Goal: Information Seeking & Learning: Learn about a topic

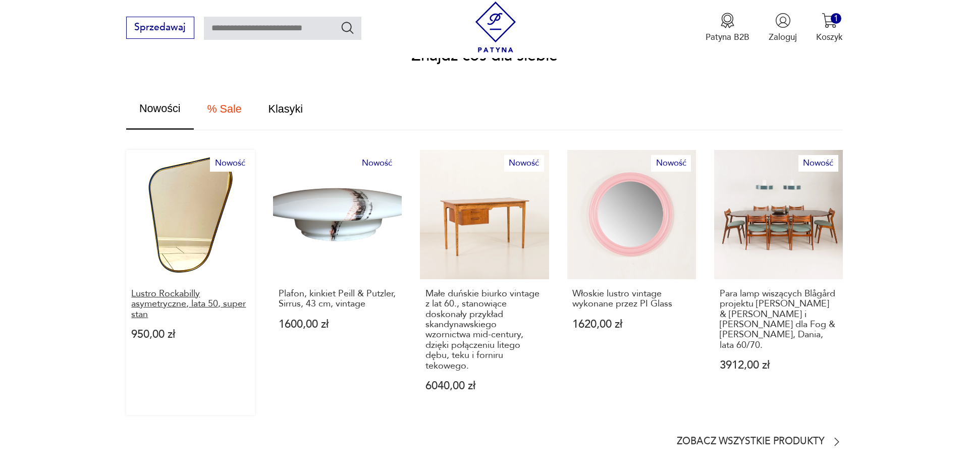
click at [154, 292] on p "Lustro Rockabilly asymetryczne, lata 50, super stan" at bounding box center [190, 304] width 118 height 31
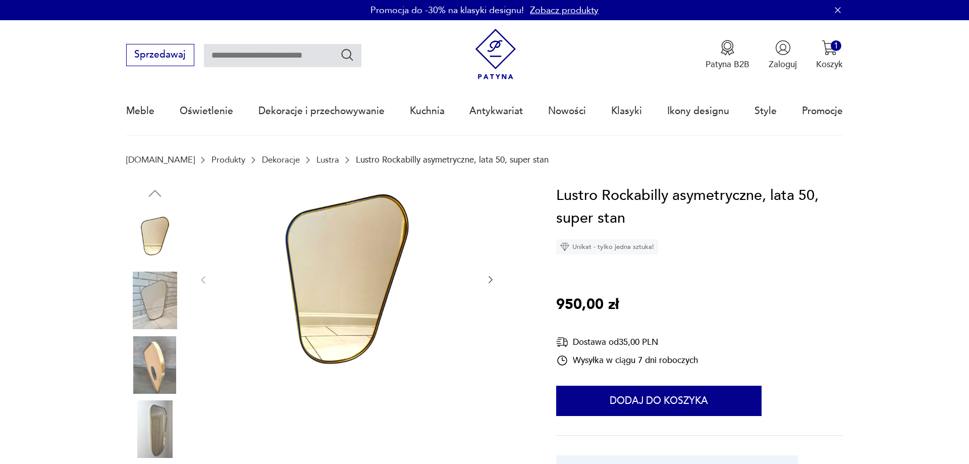
click at [491, 279] on icon "button" at bounding box center [491, 280] width 4 height 7
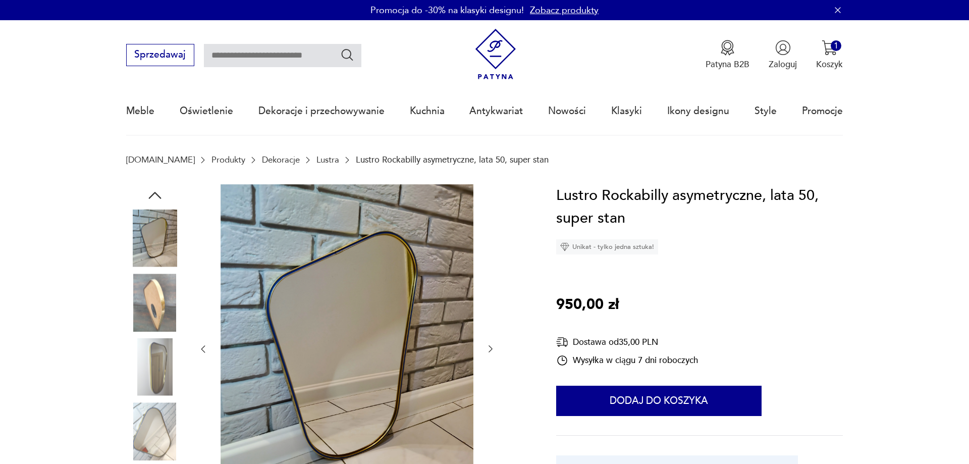
click at [492, 352] on icon "button" at bounding box center [491, 349] width 10 height 10
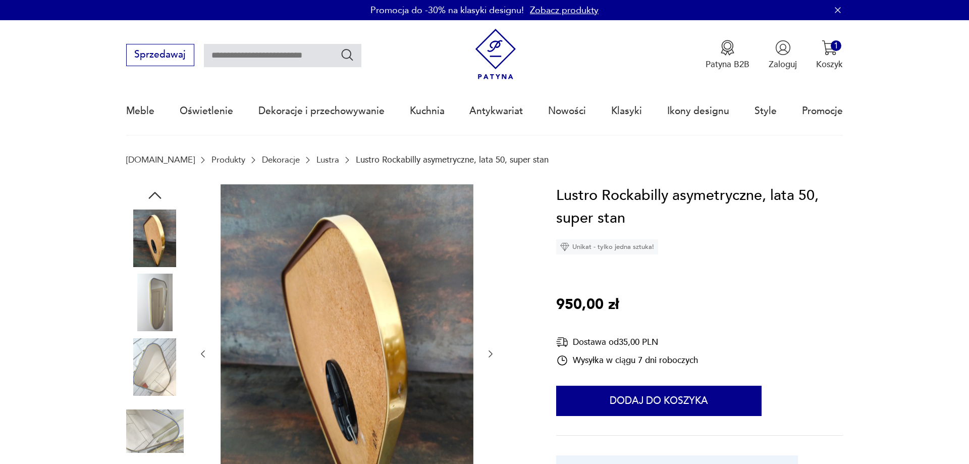
click at [492, 352] on icon "button" at bounding box center [491, 354] width 10 height 10
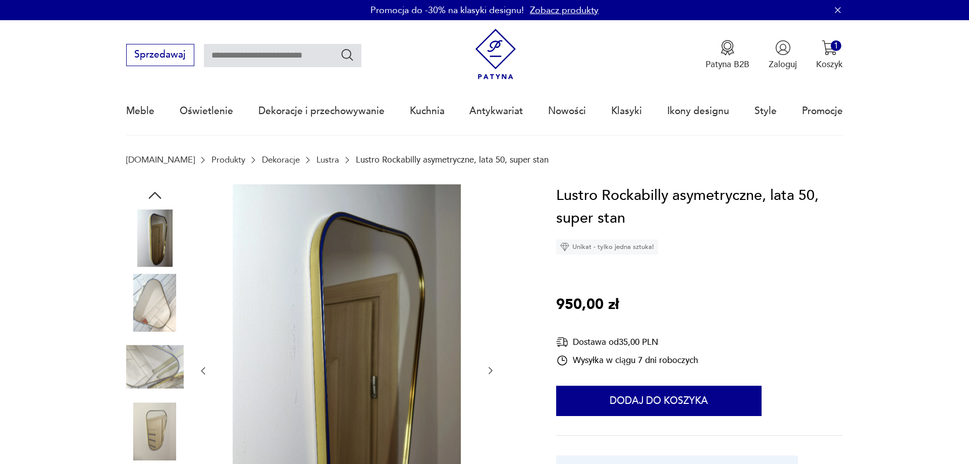
click at [492, 352] on div at bounding box center [347, 370] width 298 height 373
click at [489, 372] on icon "button" at bounding box center [491, 370] width 10 height 10
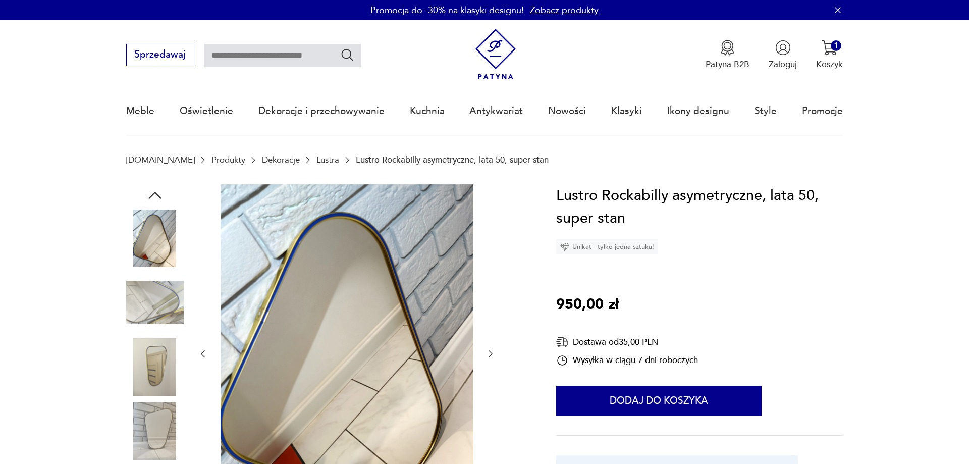
click at [489, 372] on div at bounding box center [347, 354] width 298 height 340
click at [491, 350] on icon "button" at bounding box center [491, 354] width 10 height 10
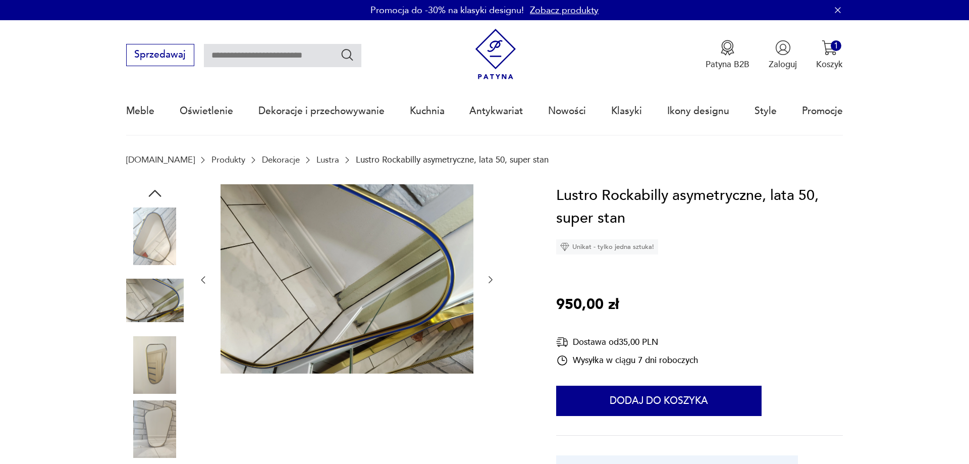
click at [494, 278] on icon "button" at bounding box center [491, 280] width 10 height 10
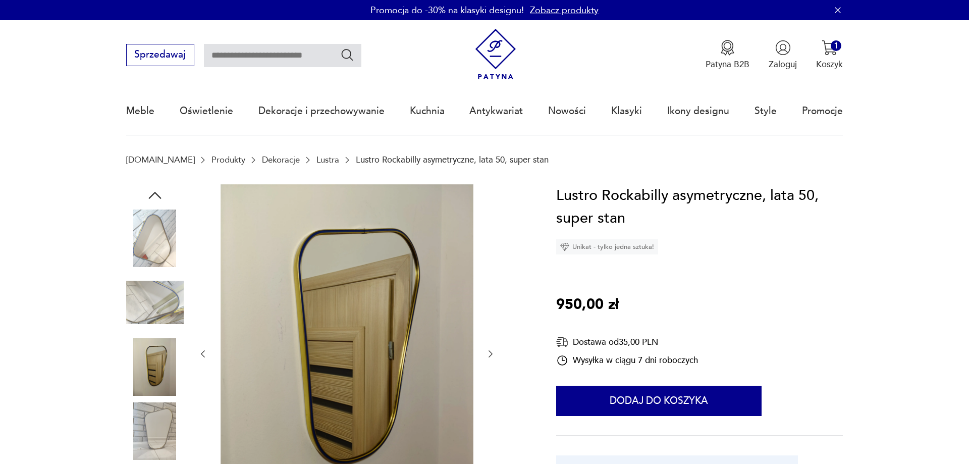
click at [494, 355] on icon "button" at bounding box center [491, 354] width 10 height 10
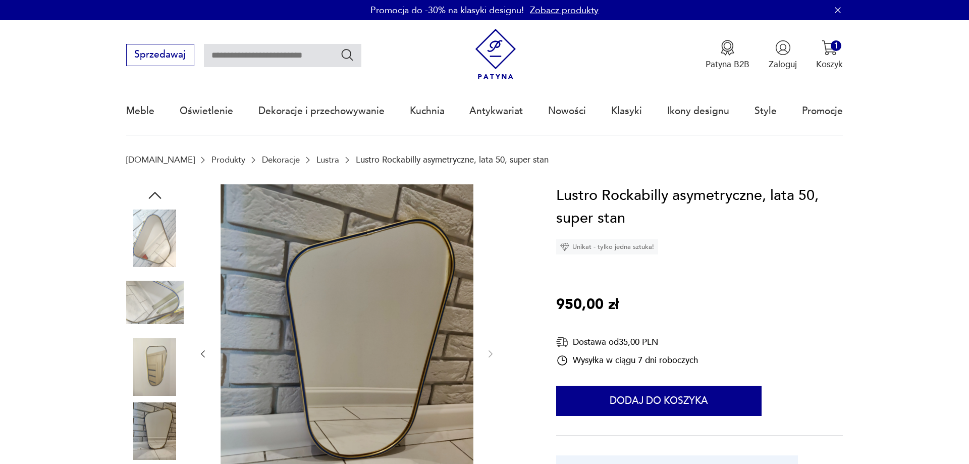
click at [157, 235] on img at bounding box center [155, 238] width 58 height 58
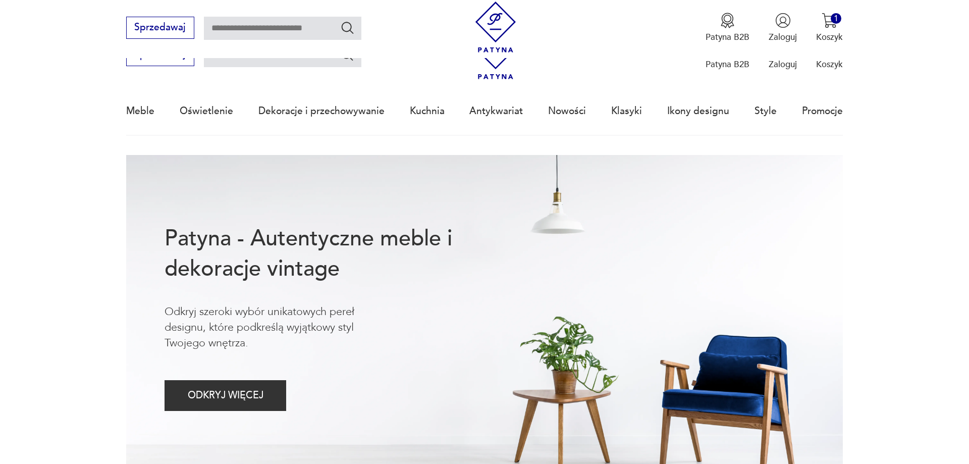
scroll to position [540, 0]
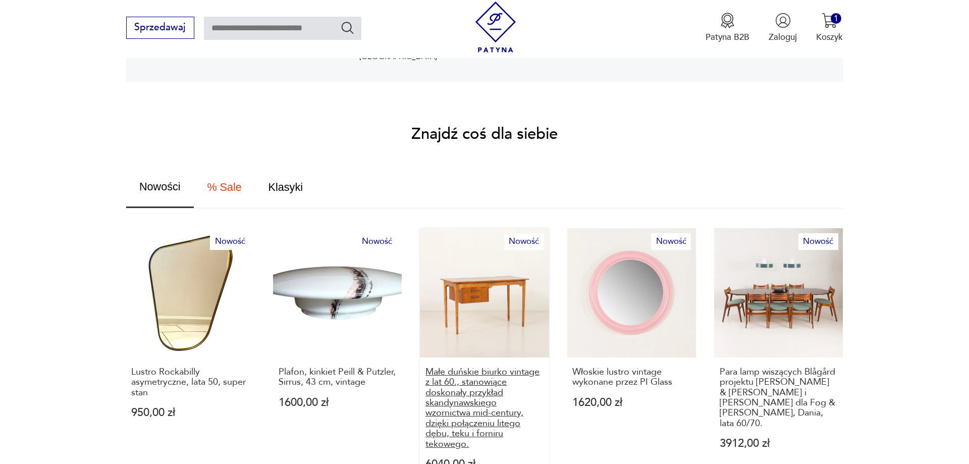
click at [467, 386] on p "Małe duńskie biurko vintage z lat 60., stanowiące doskonały przykład skandynaws…" at bounding box center [484, 408] width 118 height 82
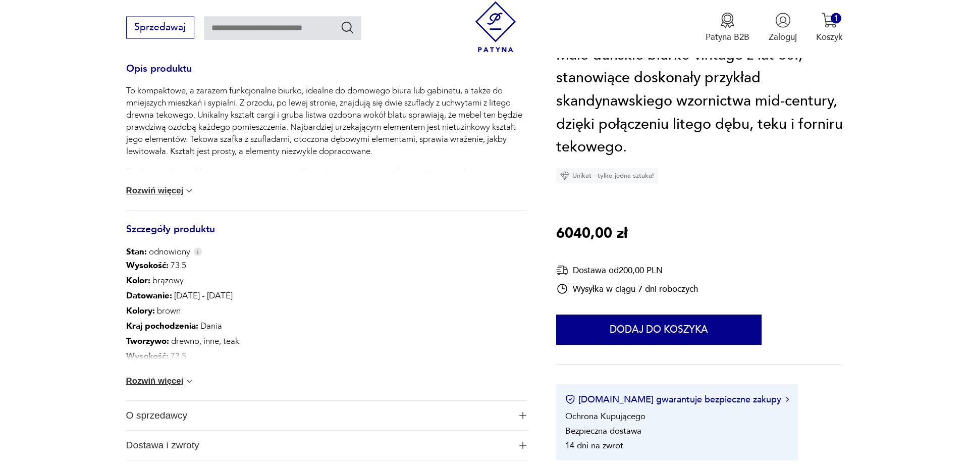
scroll to position [463, 0]
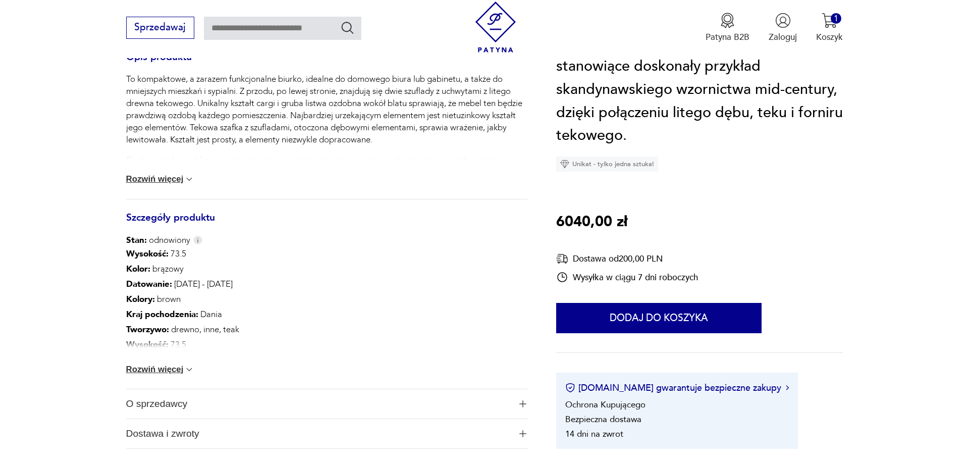
click at [172, 366] on button "Rozwiń więcej" at bounding box center [160, 369] width 69 height 10
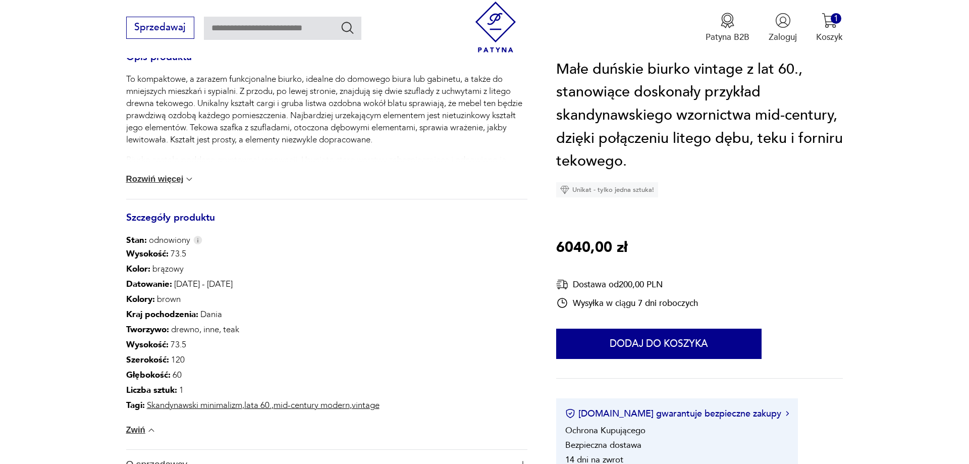
scroll to position [51, 0]
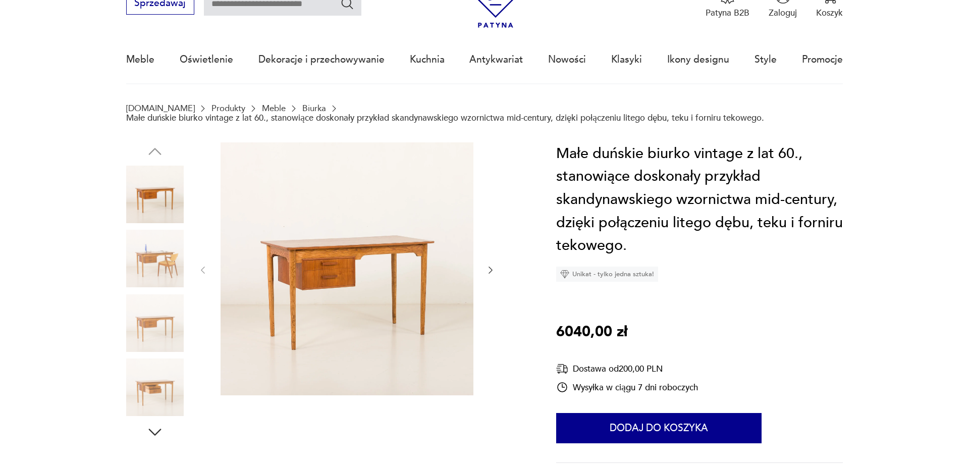
click at [489, 270] on icon "button" at bounding box center [491, 270] width 10 height 10
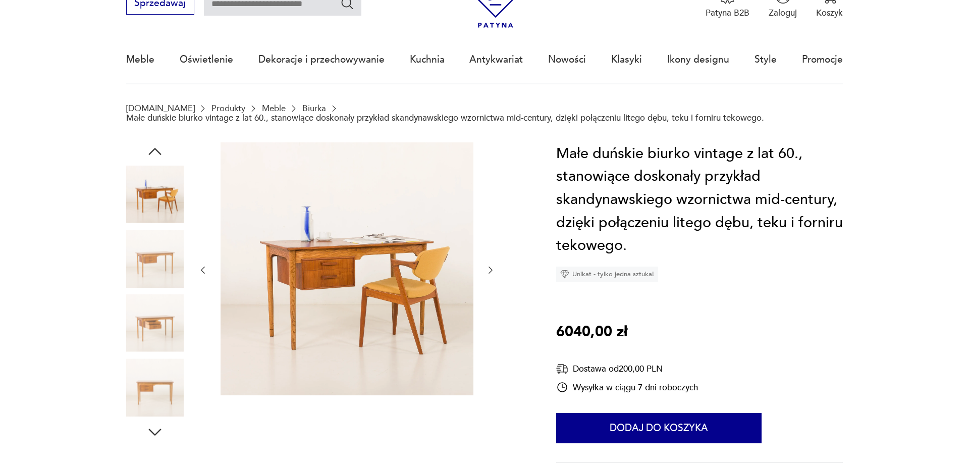
click at [489, 270] on icon "button" at bounding box center [491, 270] width 10 height 10
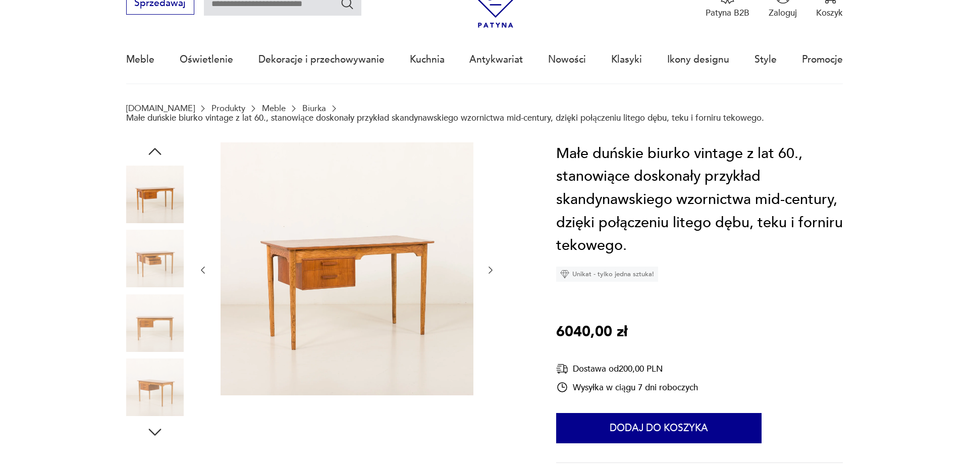
click at [489, 270] on icon "button" at bounding box center [491, 270] width 10 height 10
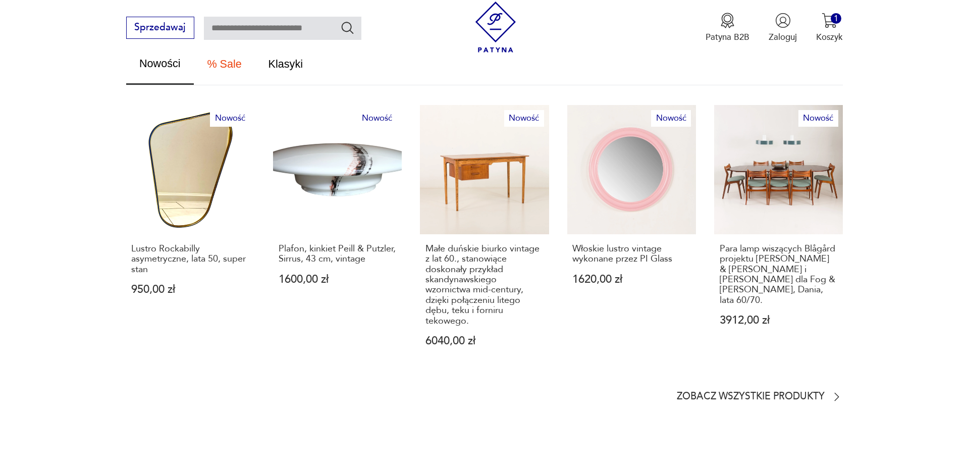
scroll to position [737, 0]
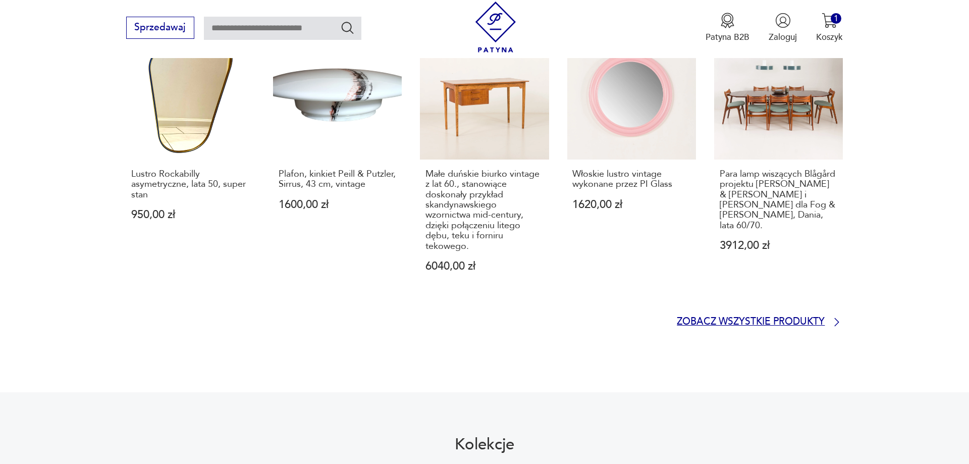
click at [802, 318] on p "Zobacz wszystkie produkty" at bounding box center [751, 322] width 148 height 8
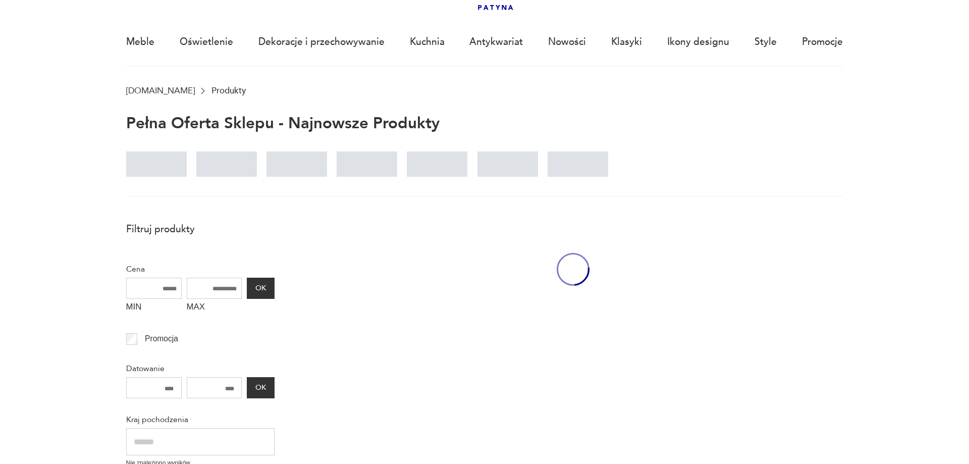
scroll to position [69, 0]
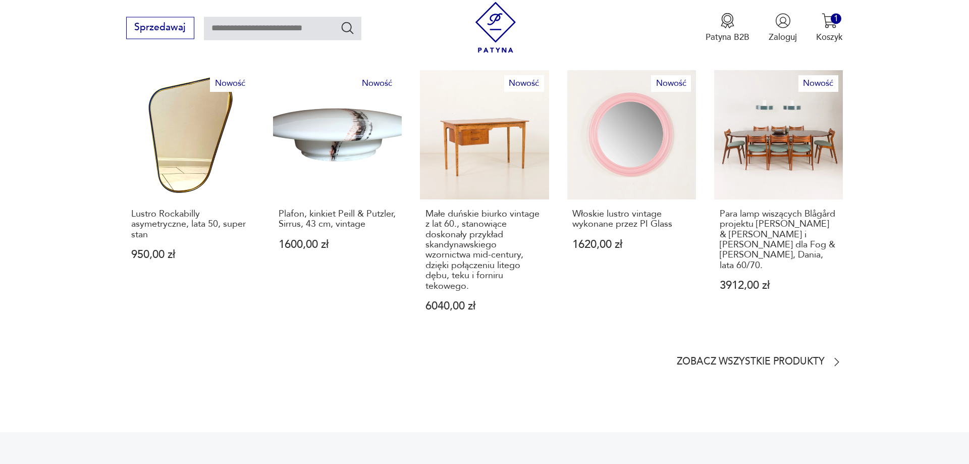
scroll to position [686, 0]
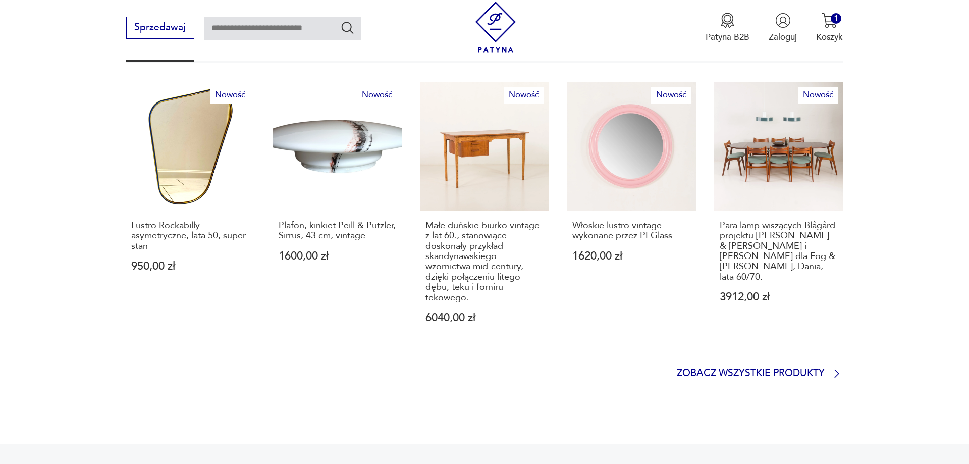
click at [753, 369] on p "Zobacz wszystkie produkty" at bounding box center [751, 373] width 148 height 8
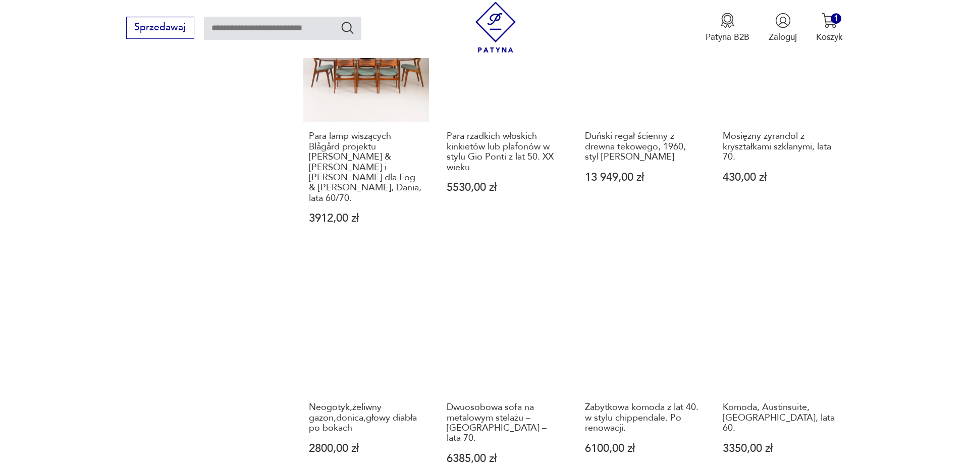
scroll to position [891, 0]
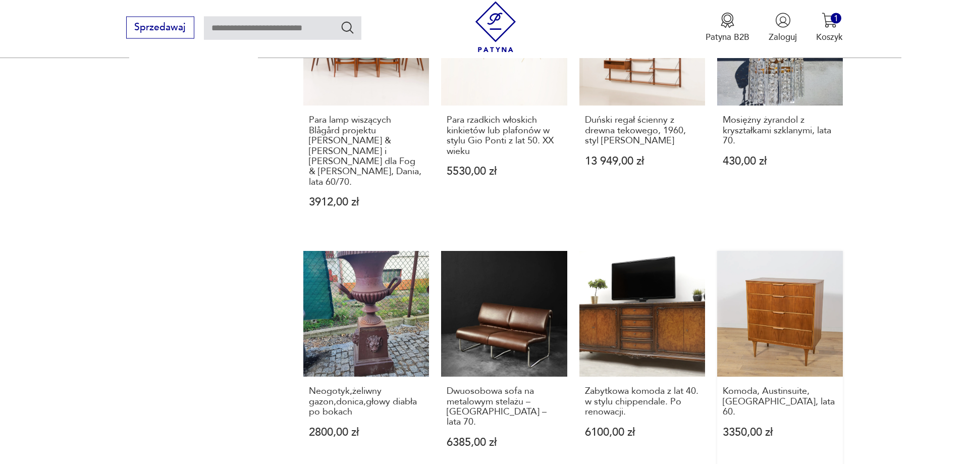
drag, startPoint x: 787, startPoint y: 284, endPoint x: 942, endPoint y: 256, distance: 157.8
click at [787, 284] on link "Komoda, Austinsuite, [GEOGRAPHIC_DATA], lata 60. 3350,00 zł" at bounding box center [780, 361] width 126 height 221
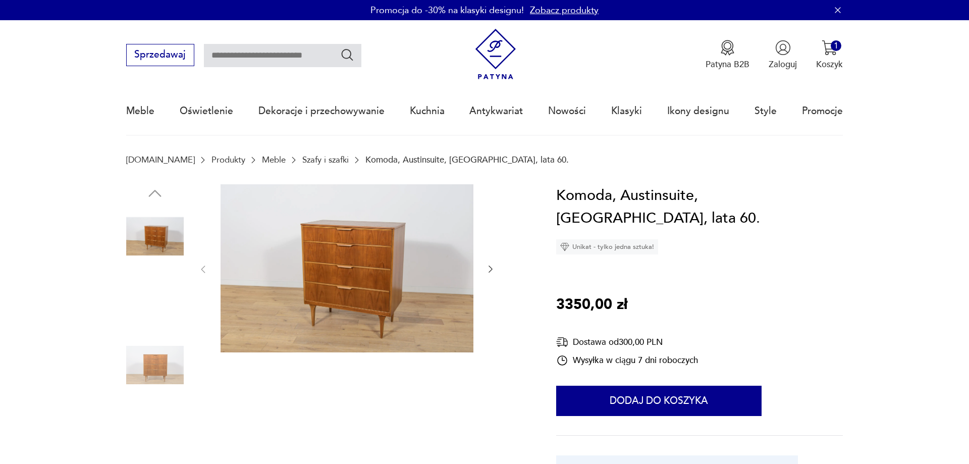
scroll to position [206, 0]
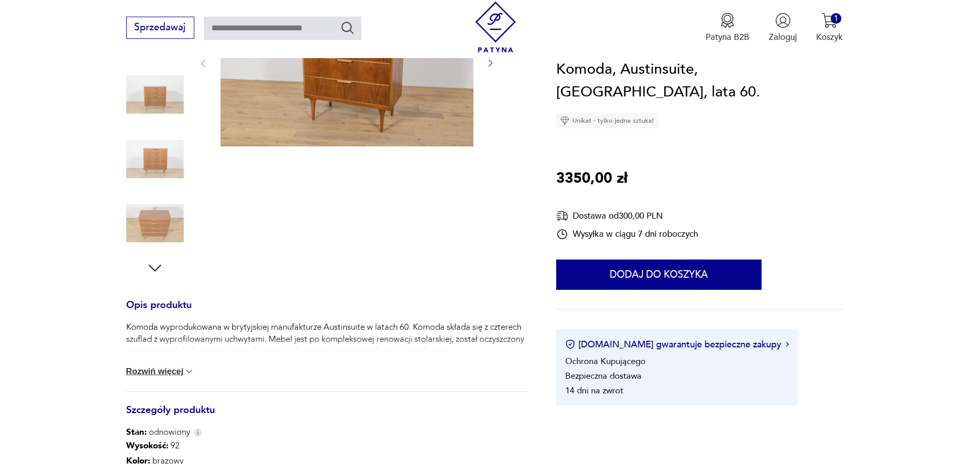
click at [185, 374] on button "Rozwiń więcej" at bounding box center [160, 371] width 69 height 10
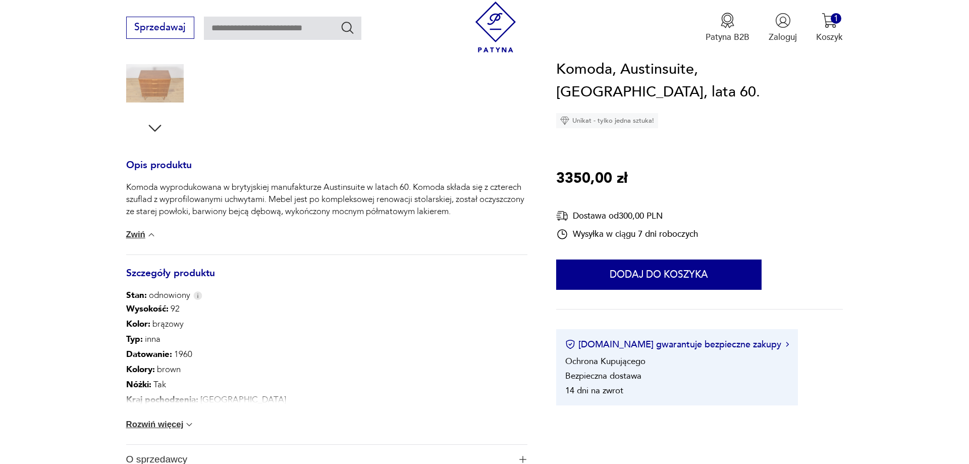
scroll to position [360, 0]
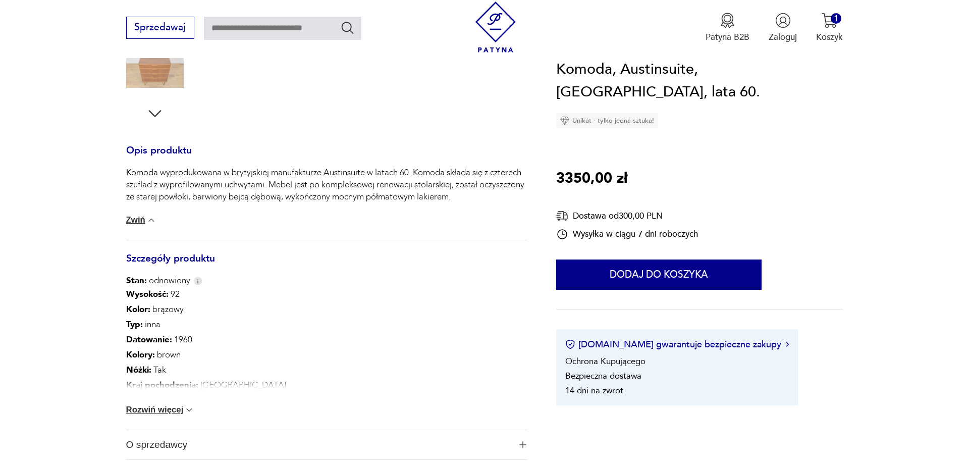
click at [143, 412] on button "Rozwiń więcej" at bounding box center [160, 410] width 69 height 10
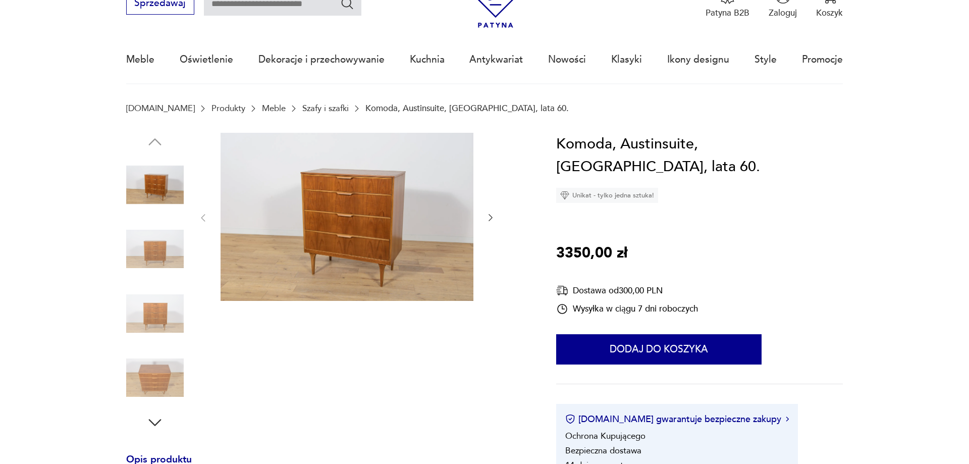
scroll to position [0, 0]
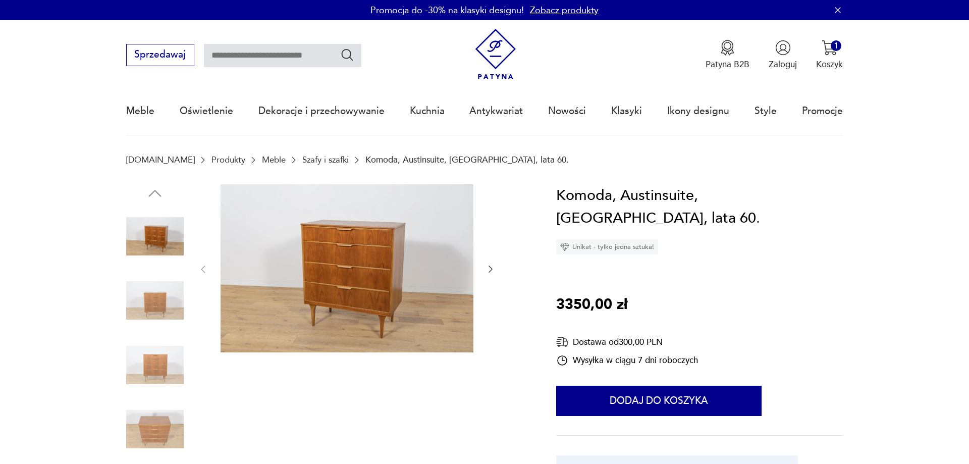
click at [164, 302] on img at bounding box center [155, 301] width 58 height 58
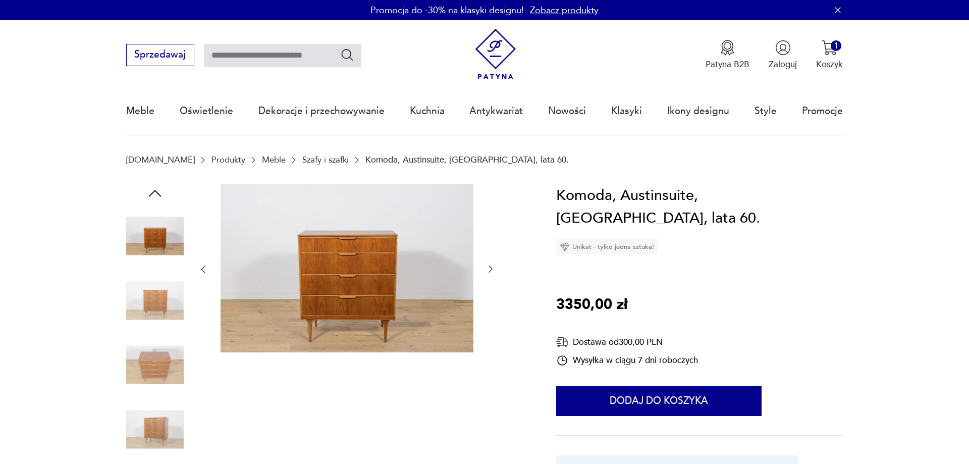
click at [154, 415] on img at bounding box center [155, 429] width 58 height 58
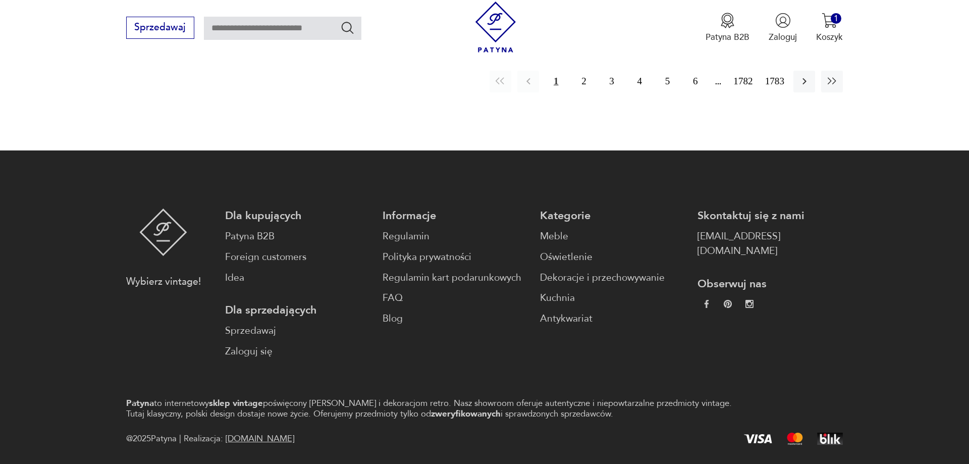
scroll to position [974, 0]
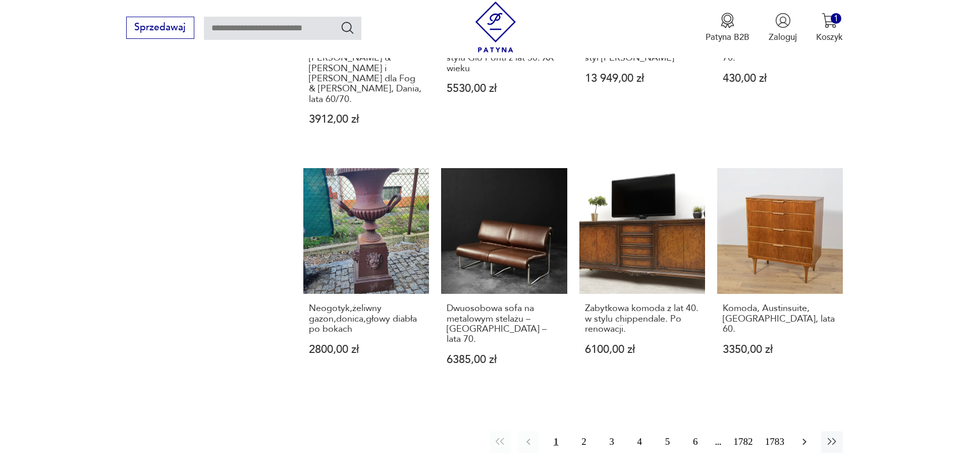
click at [806, 436] on icon "button" at bounding box center [804, 442] width 12 height 12
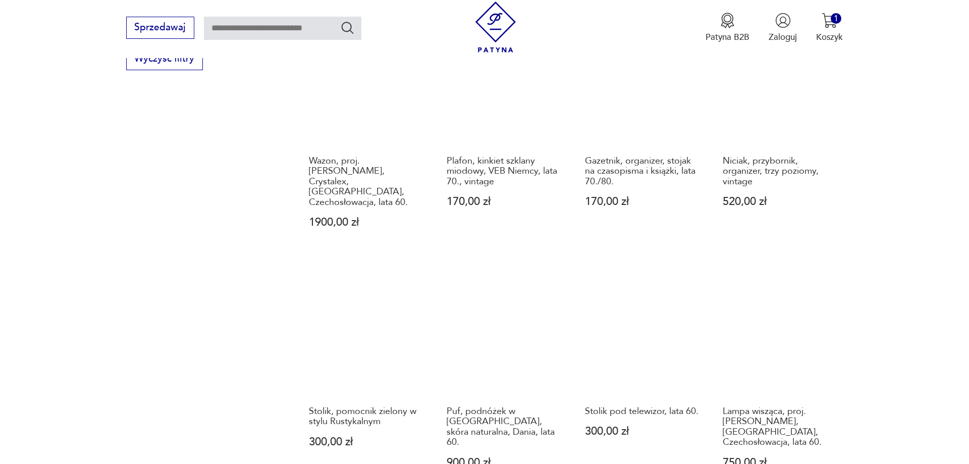
scroll to position [995, 0]
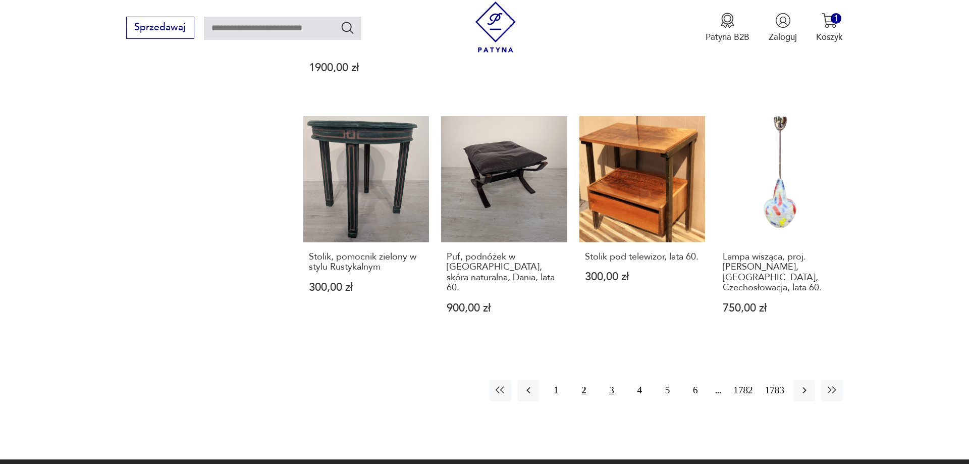
drag, startPoint x: 612, startPoint y: 351, endPoint x: 968, endPoint y: 312, distance: 358.5
click at [613, 380] on button "3" at bounding box center [612, 391] width 22 height 22
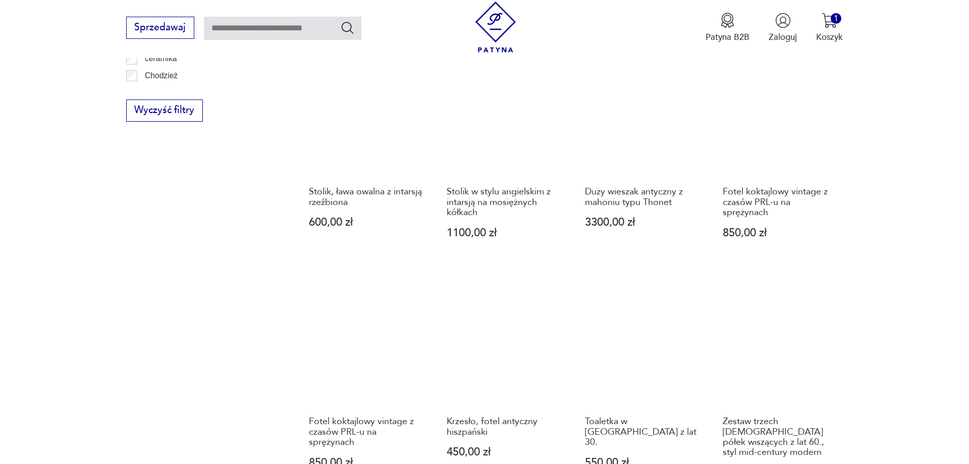
scroll to position [892, 0]
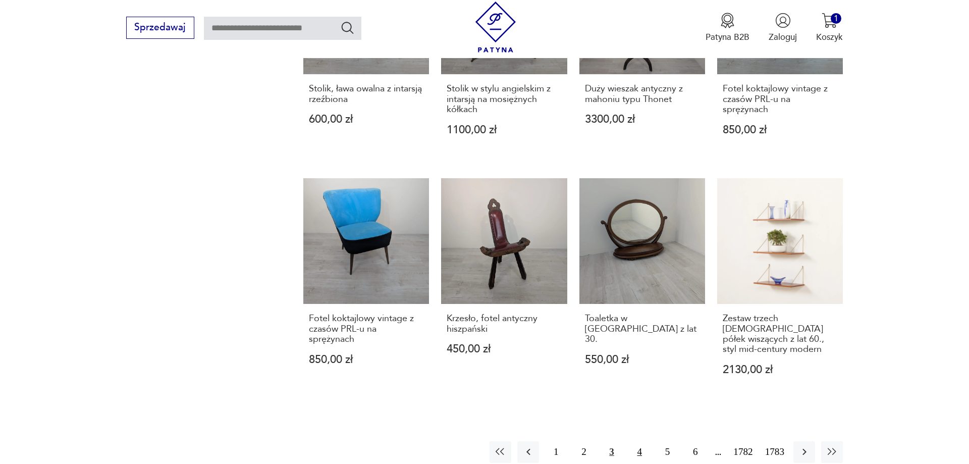
click at [639, 441] on button "4" at bounding box center [640, 452] width 22 height 22
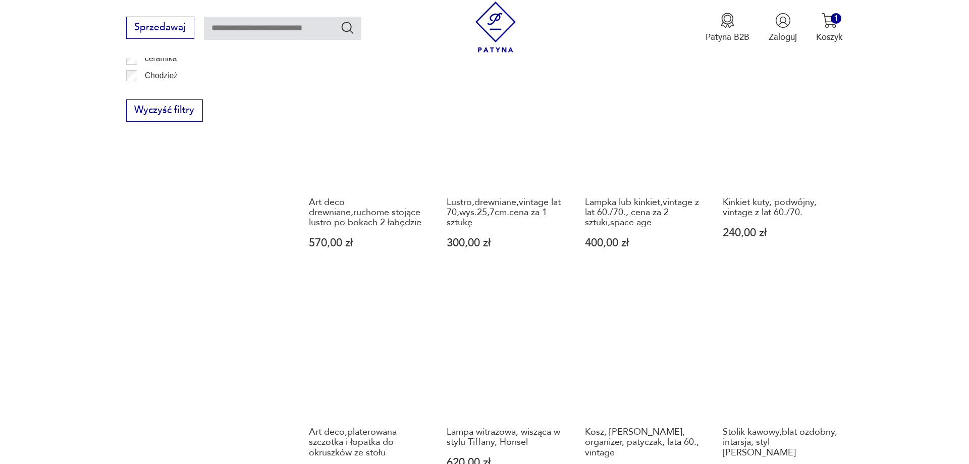
scroll to position [995, 0]
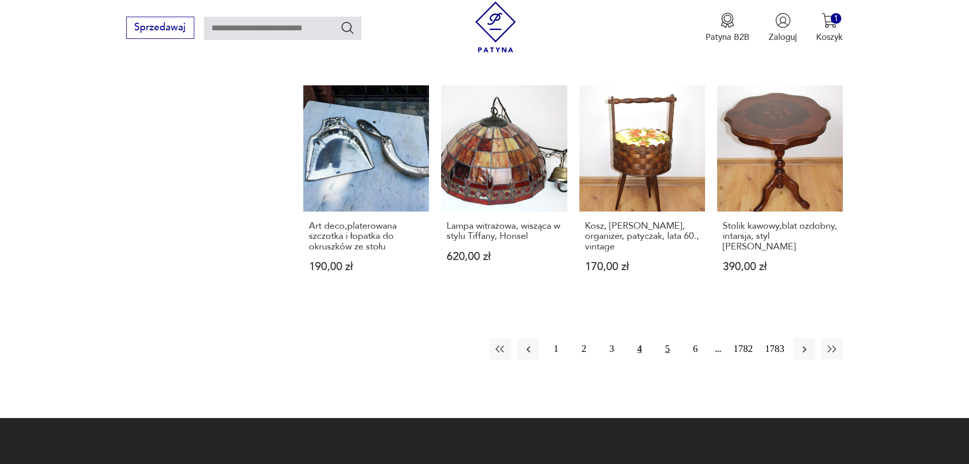
click at [664, 339] on button "5" at bounding box center [668, 349] width 22 height 22
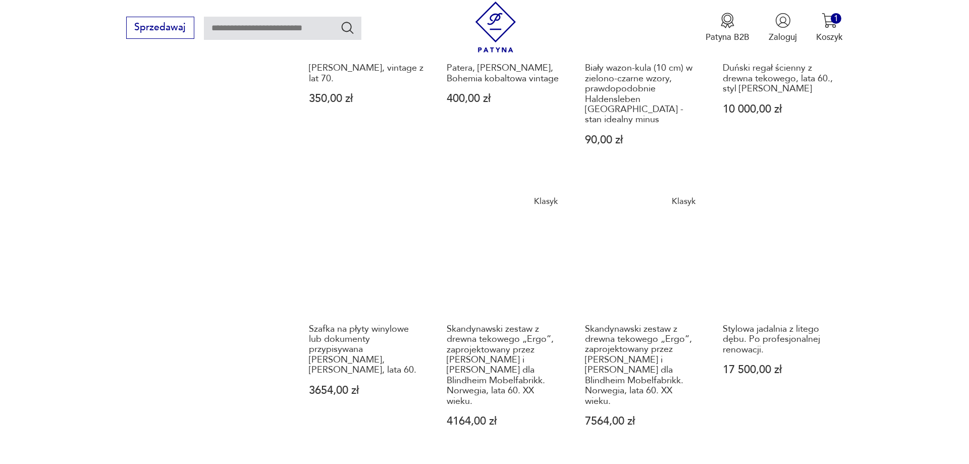
scroll to position [1149, 0]
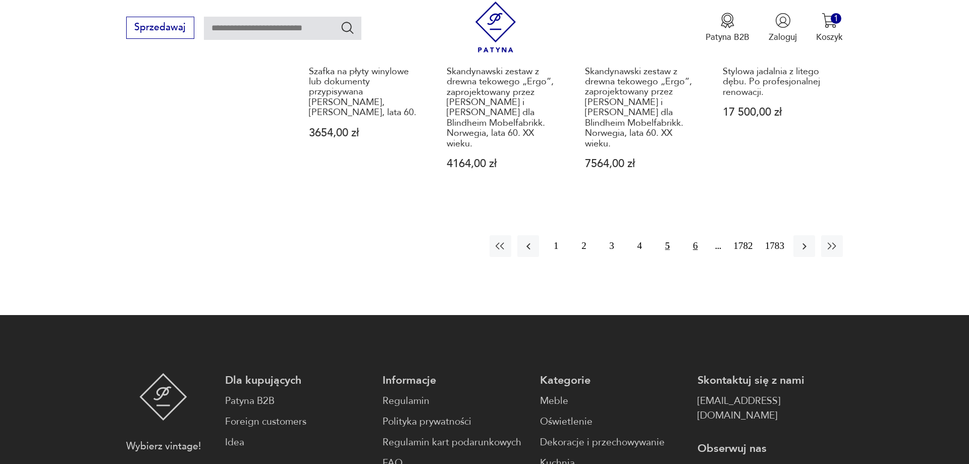
click at [700, 235] on button "6" at bounding box center [695, 246] width 22 height 22
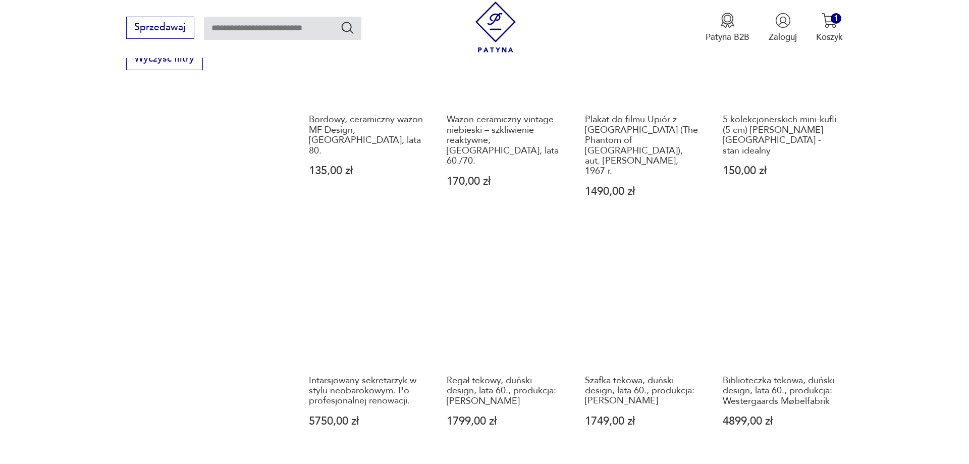
scroll to position [1149, 0]
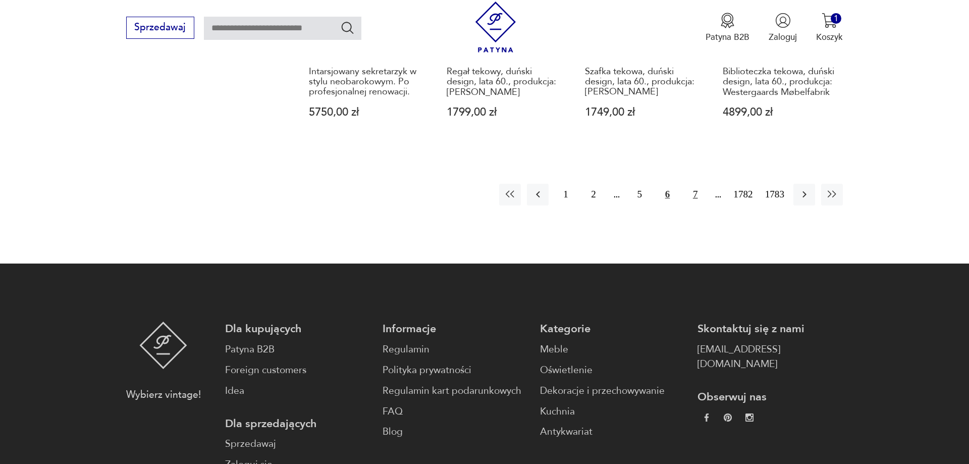
click at [690, 184] on button "7" at bounding box center [695, 195] width 22 height 22
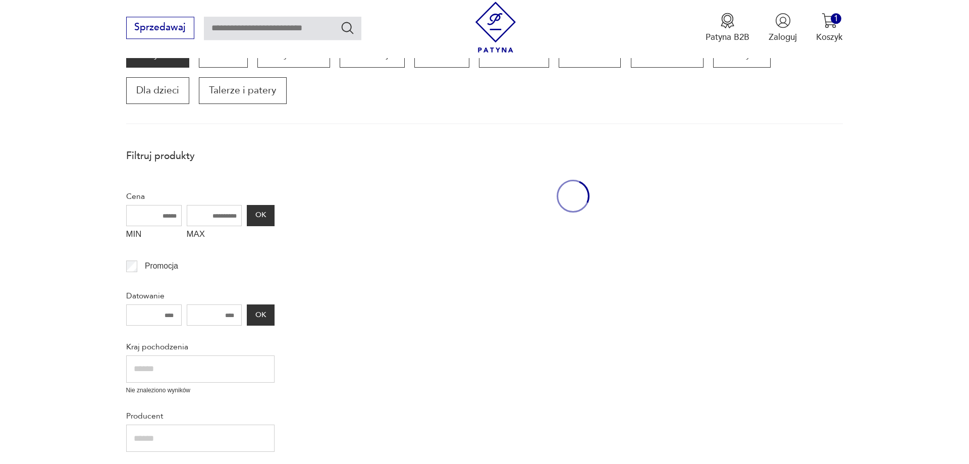
scroll to position [171, 0]
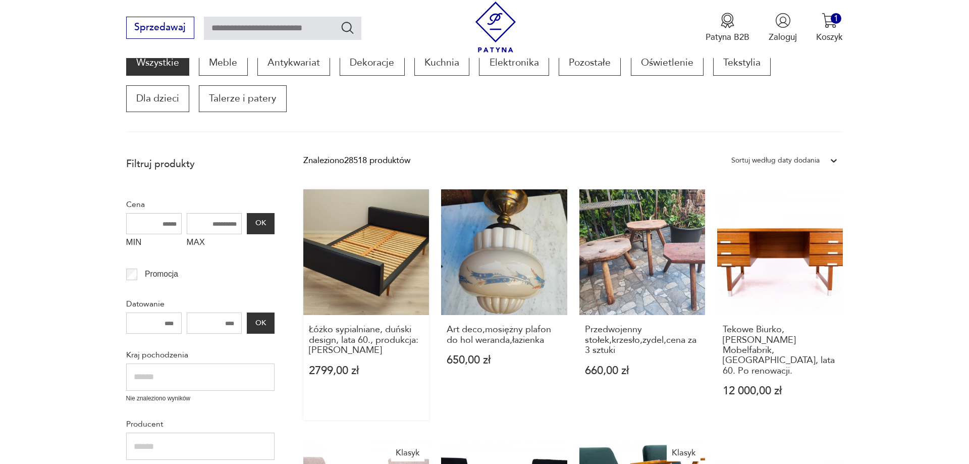
click at [354, 316] on div "Łóżko sypialniane, duński design, lata 60., produkcja: [PERSON_NAME] 2799,00 zł" at bounding box center [366, 357] width 126 height 84
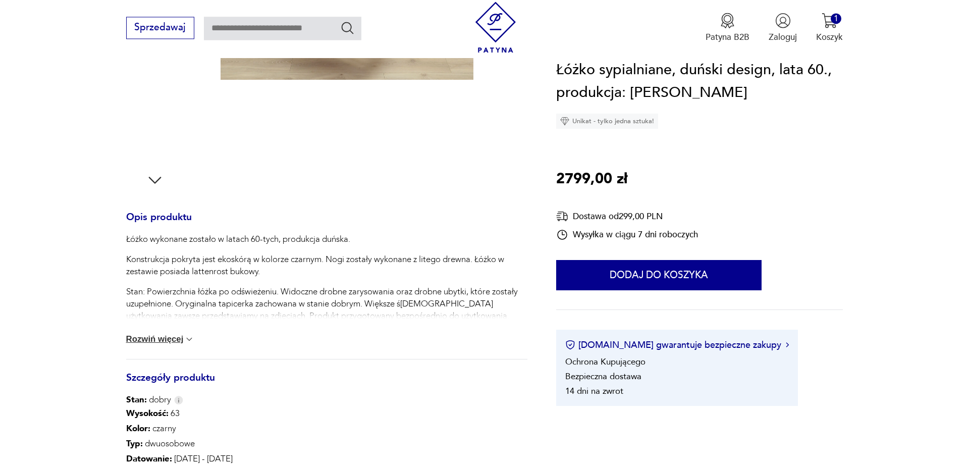
scroll to position [309, 0]
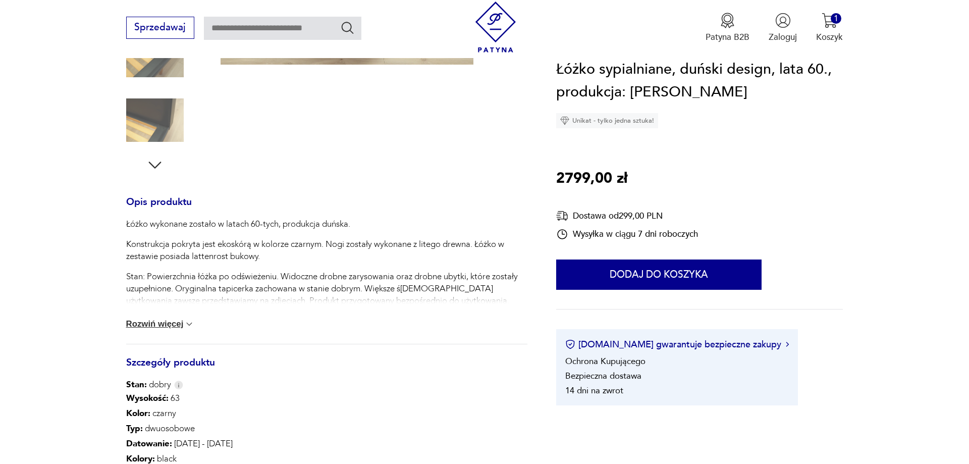
click at [150, 327] on button "Rozwiń więcej" at bounding box center [160, 324] width 69 height 10
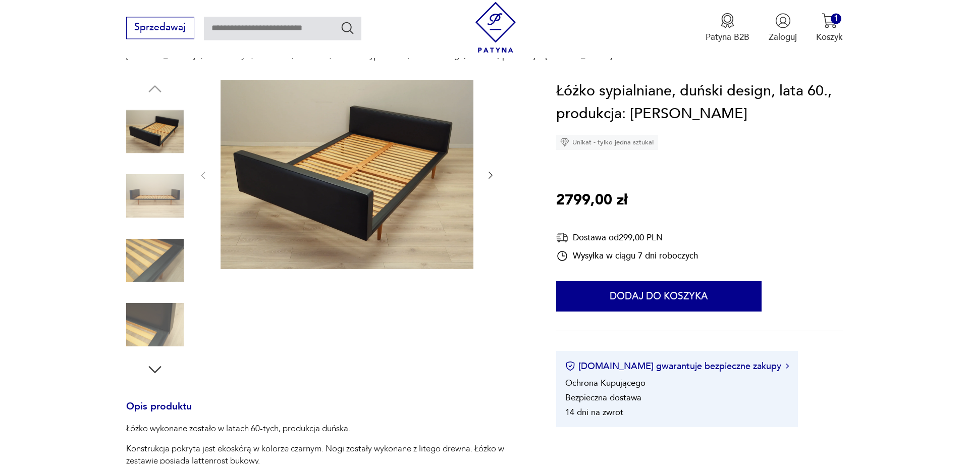
scroll to position [103, 0]
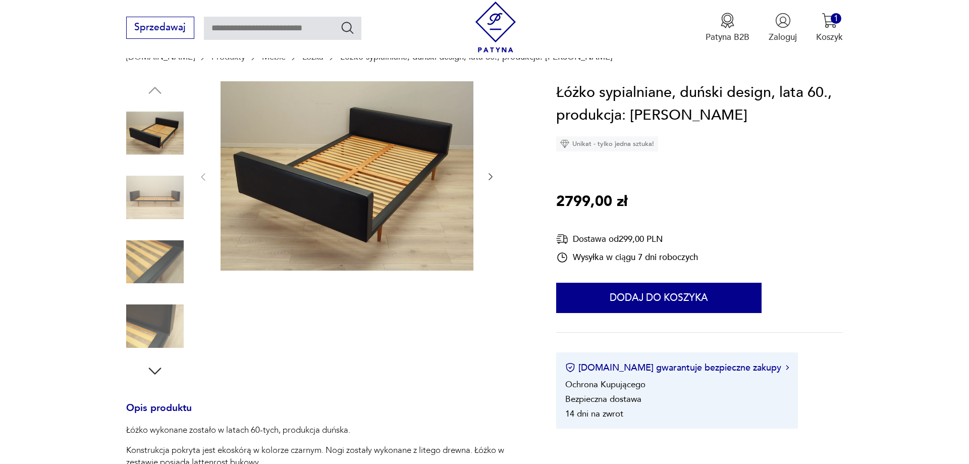
click at [148, 131] on img at bounding box center [155, 133] width 58 height 58
click at [155, 185] on img at bounding box center [155, 198] width 58 height 58
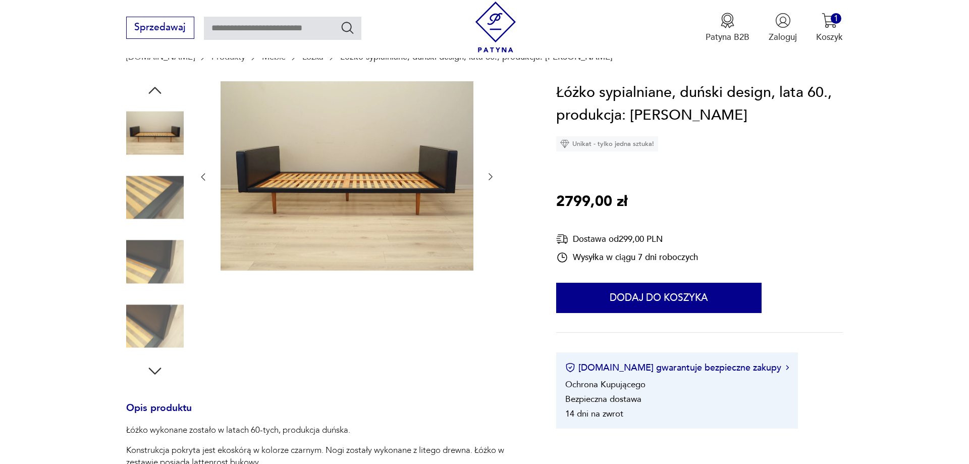
click at [152, 253] on img at bounding box center [155, 262] width 58 height 58
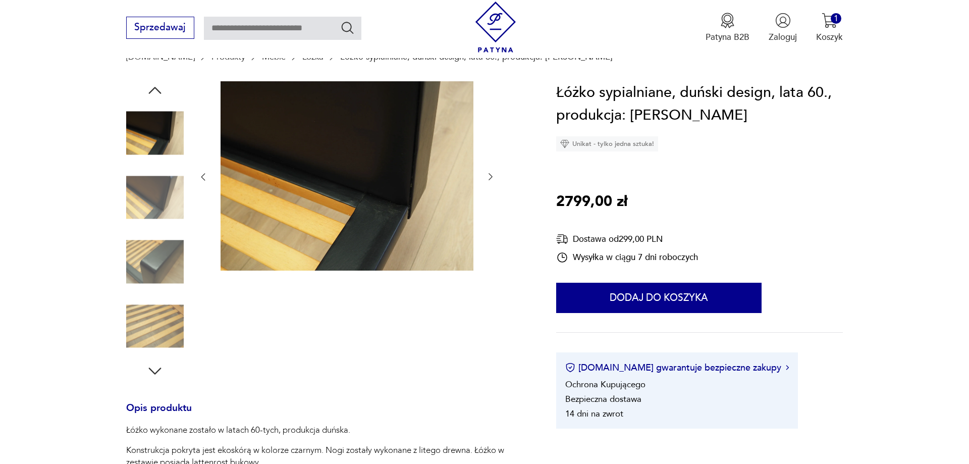
click at [149, 302] on img at bounding box center [155, 326] width 58 height 58
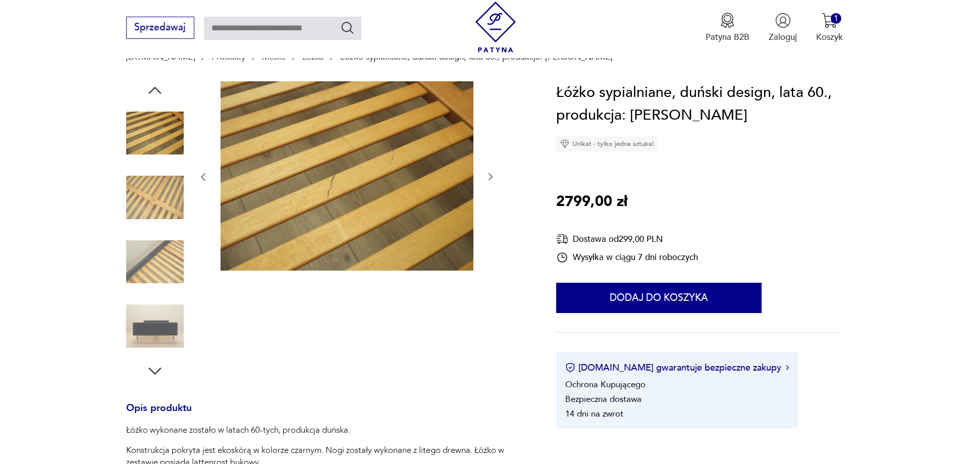
click at [148, 321] on img at bounding box center [155, 326] width 58 height 58
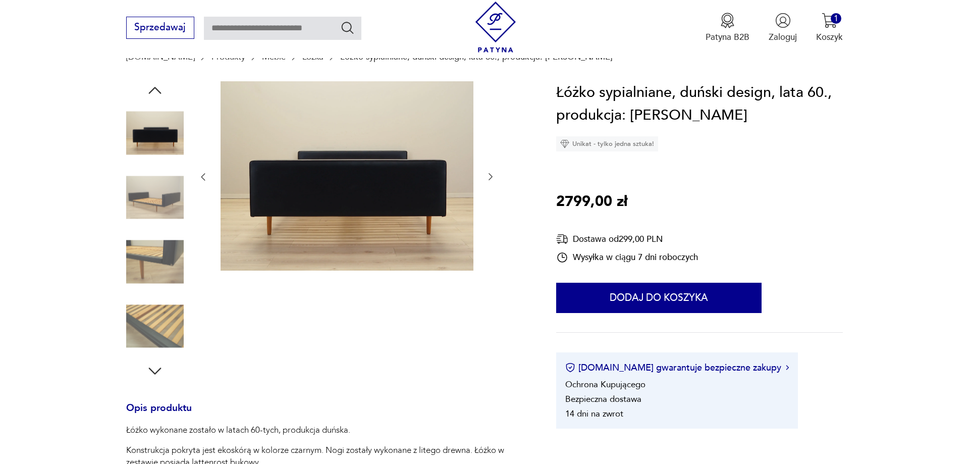
click at [148, 321] on img at bounding box center [155, 326] width 58 height 58
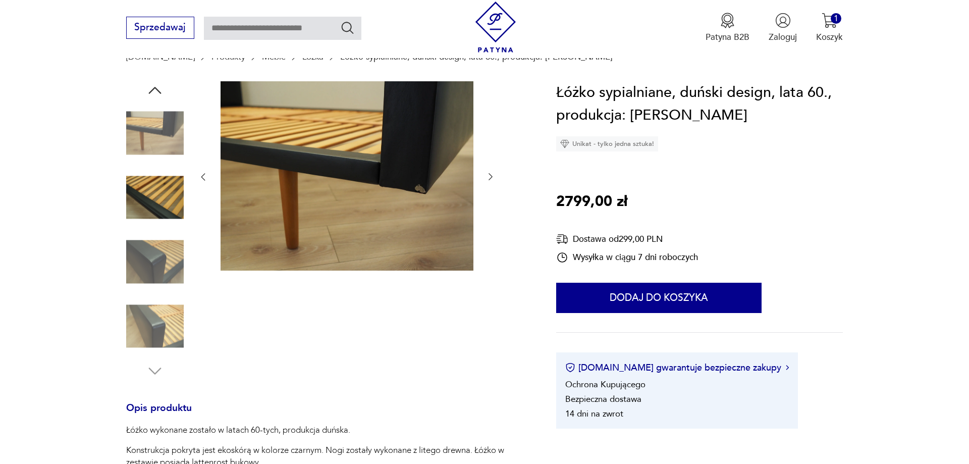
click at [148, 321] on img at bounding box center [155, 326] width 58 height 58
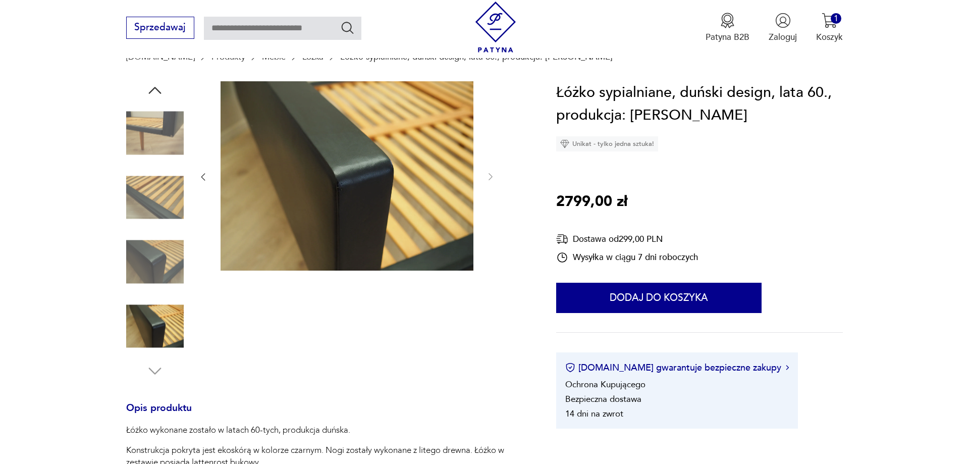
click at [162, 140] on img at bounding box center [155, 133] width 58 height 58
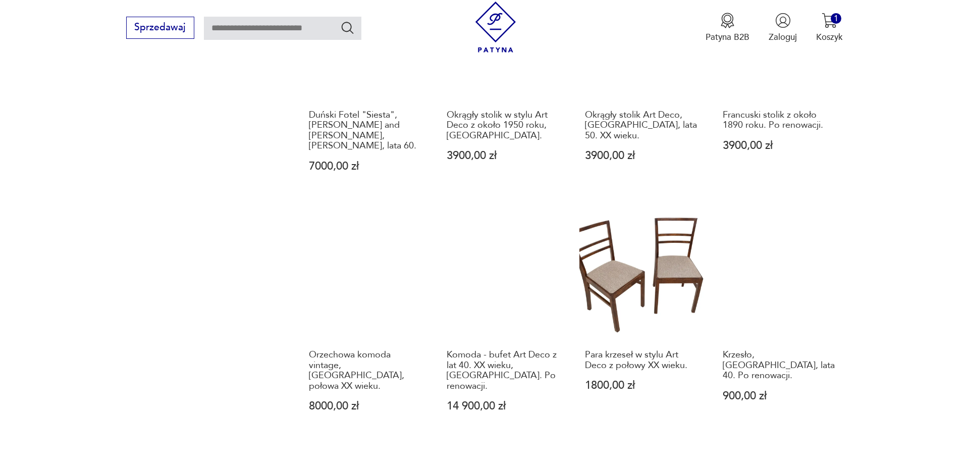
scroll to position [1092, 0]
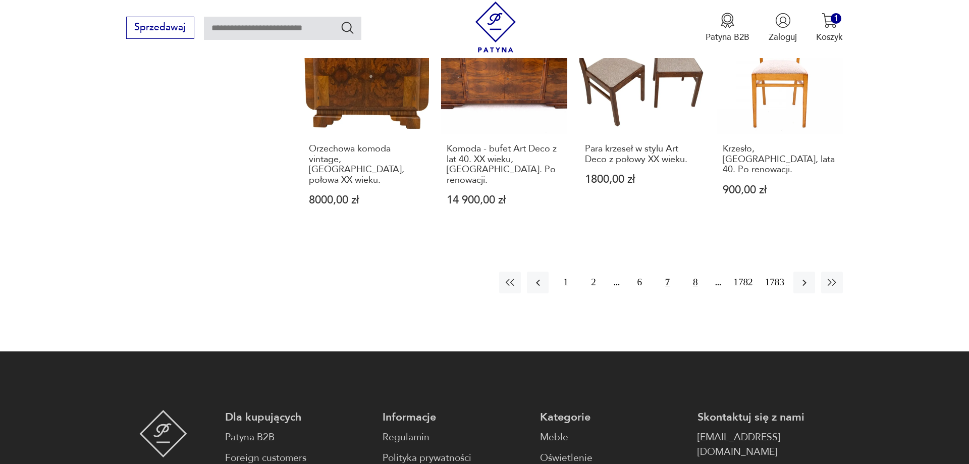
click at [693, 272] on button "8" at bounding box center [695, 283] width 22 height 22
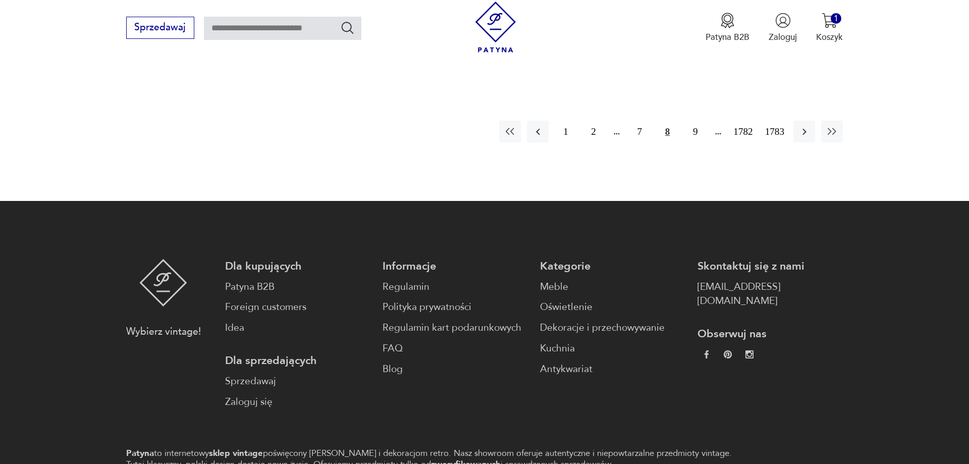
scroll to position [1226, 0]
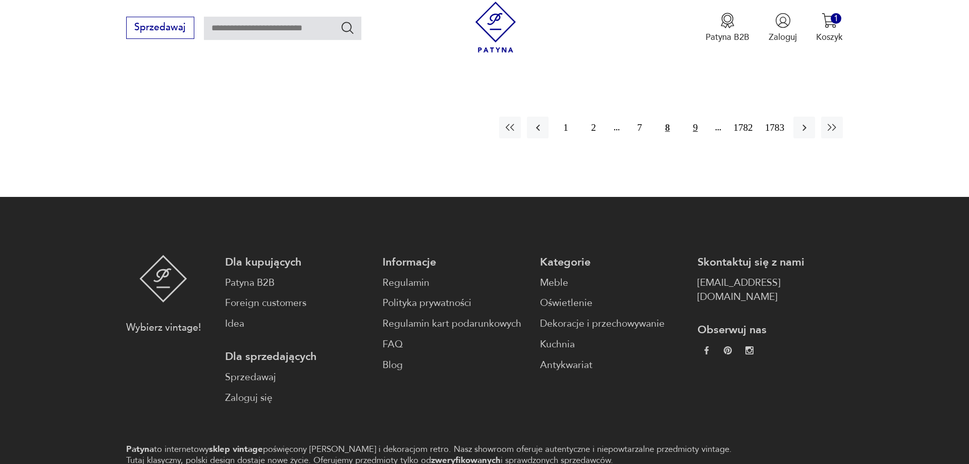
click at [691, 117] on button "9" at bounding box center [695, 128] width 22 height 22
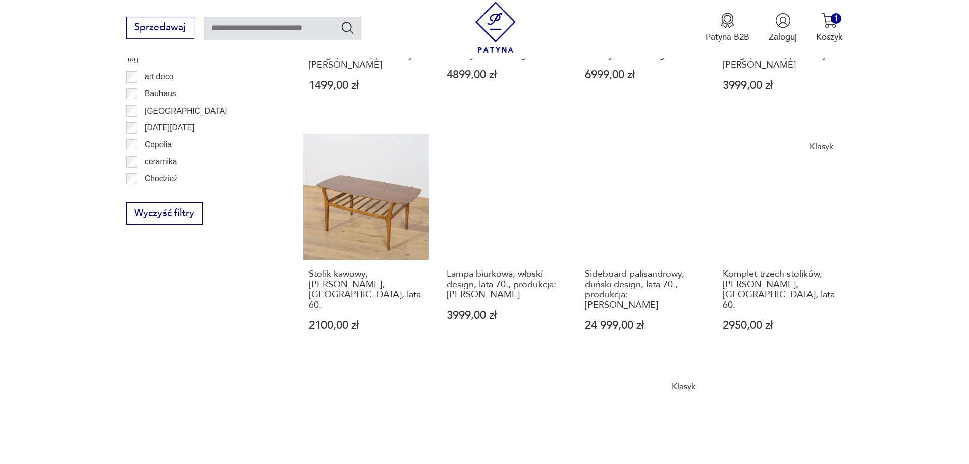
scroll to position [943, 0]
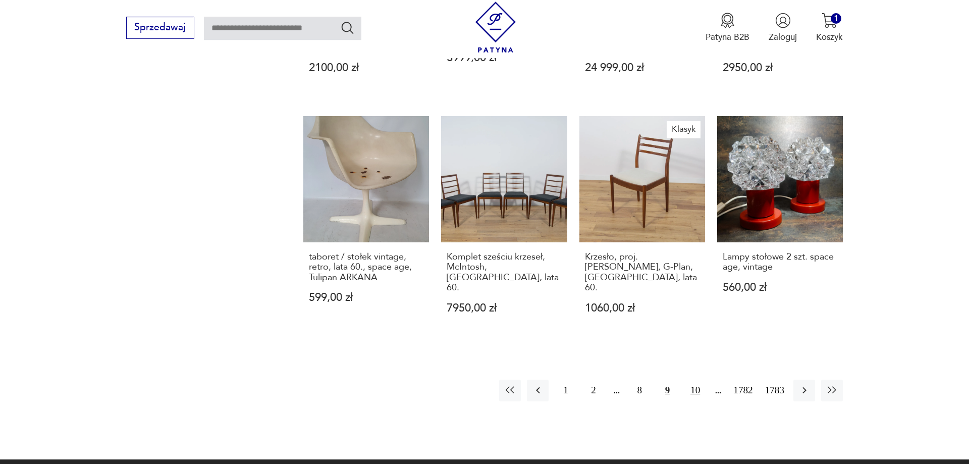
click at [693, 380] on button "10" at bounding box center [695, 391] width 22 height 22
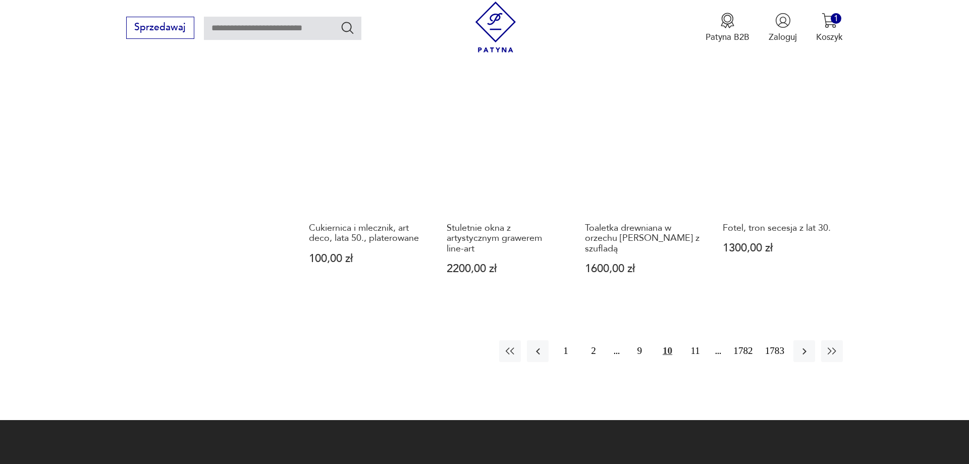
scroll to position [1098, 0]
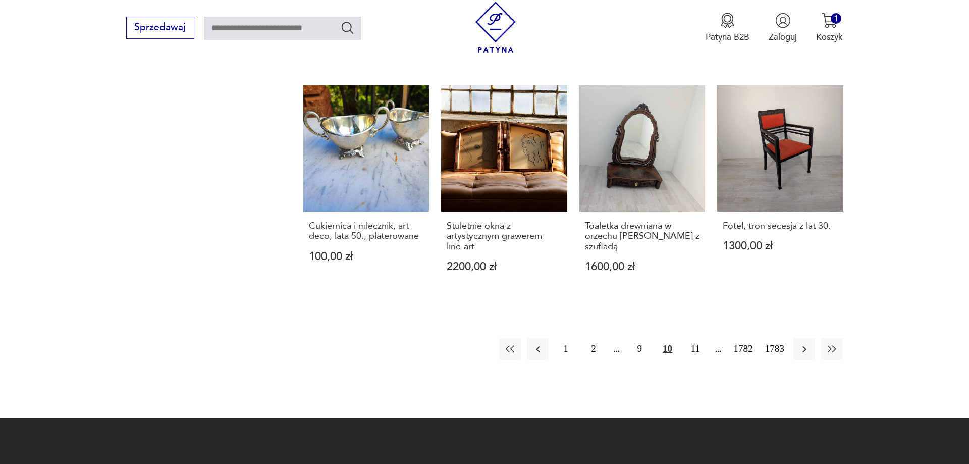
drag, startPoint x: 695, startPoint y: 338, endPoint x: 892, endPoint y: 301, distance: 200.2
click at [704, 338] on button "11" at bounding box center [695, 349] width 22 height 22
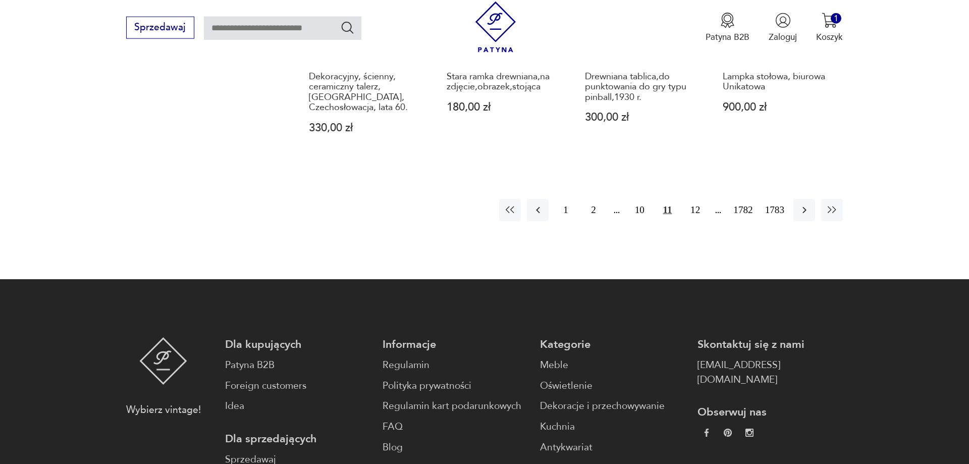
scroll to position [1149, 0]
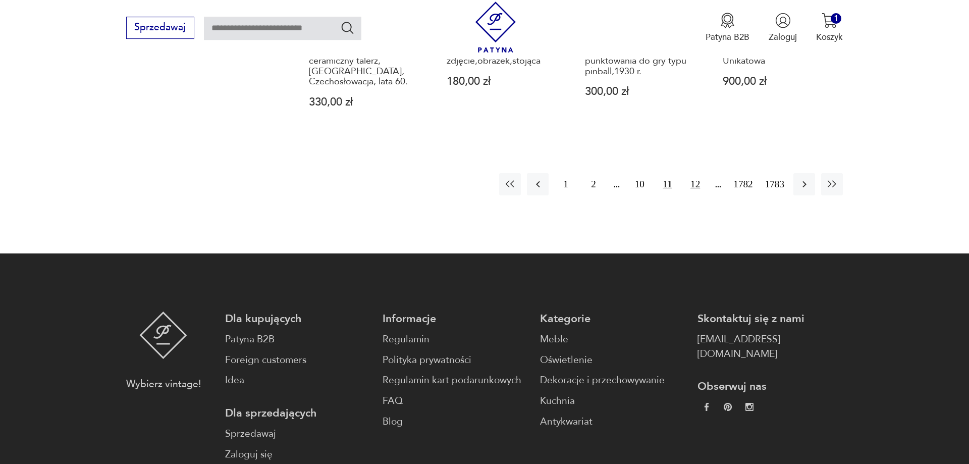
click at [697, 175] on button "12" at bounding box center [695, 184] width 22 height 22
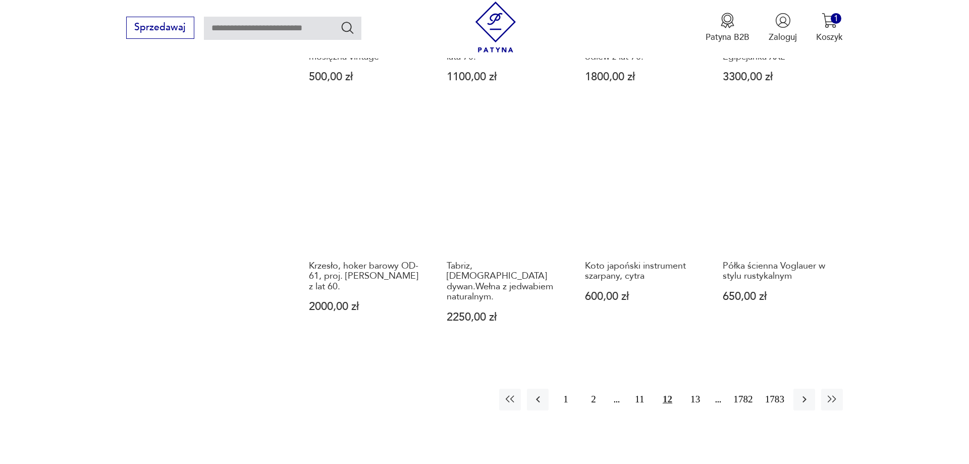
scroll to position [892, 0]
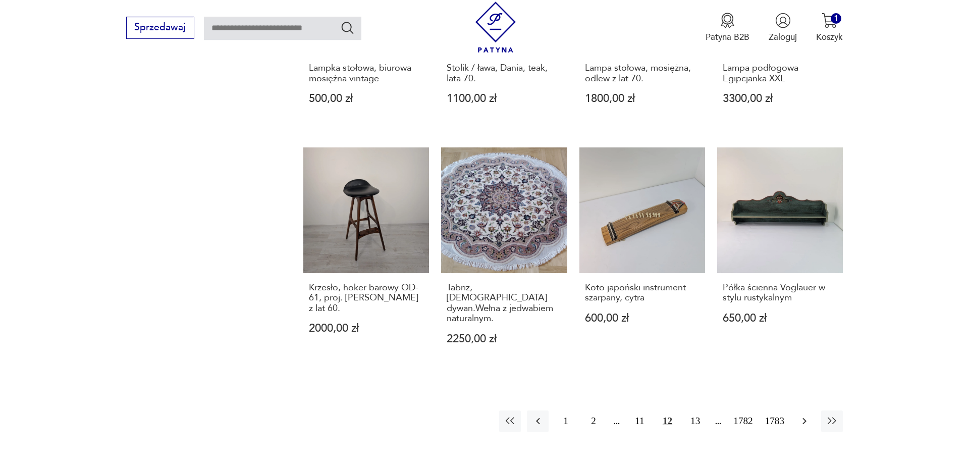
drag, startPoint x: 807, startPoint y: 410, endPoint x: 827, endPoint y: 385, distance: 32.4
click at [807, 415] on icon "button" at bounding box center [804, 421] width 12 height 12
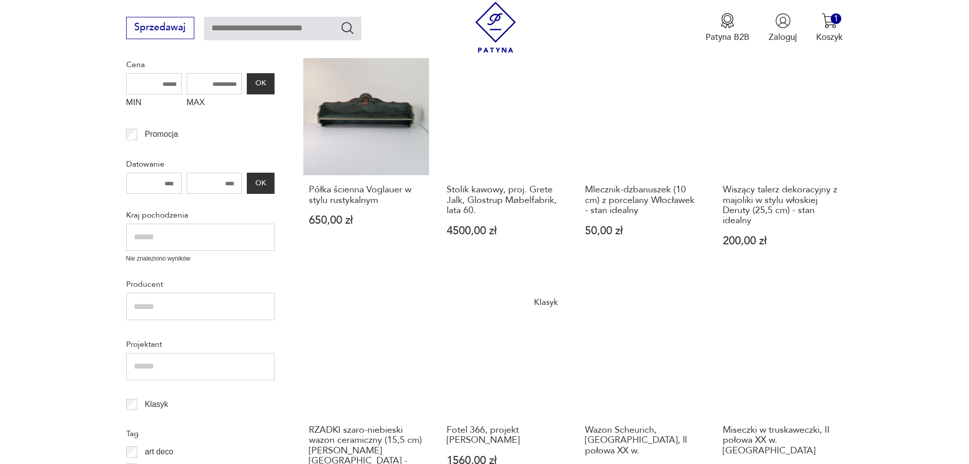
scroll to position [326, 0]
